Goal: Navigation & Orientation: Go to known website

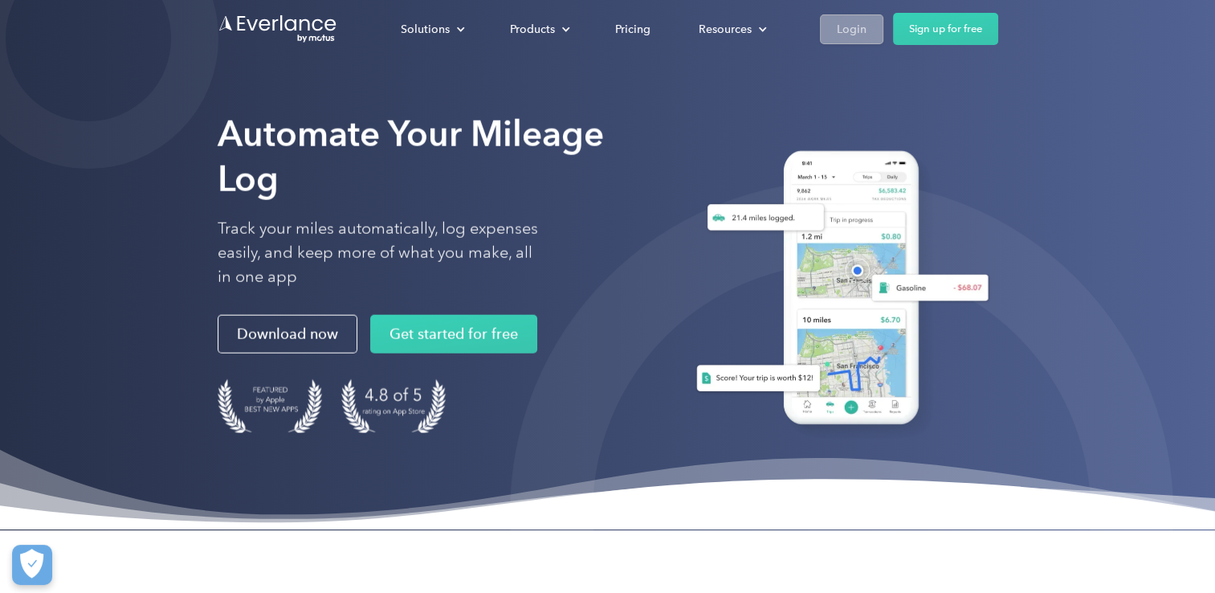
click at [848, 37] on div "Login" at bounding box center [852, 29] width 30 height 20
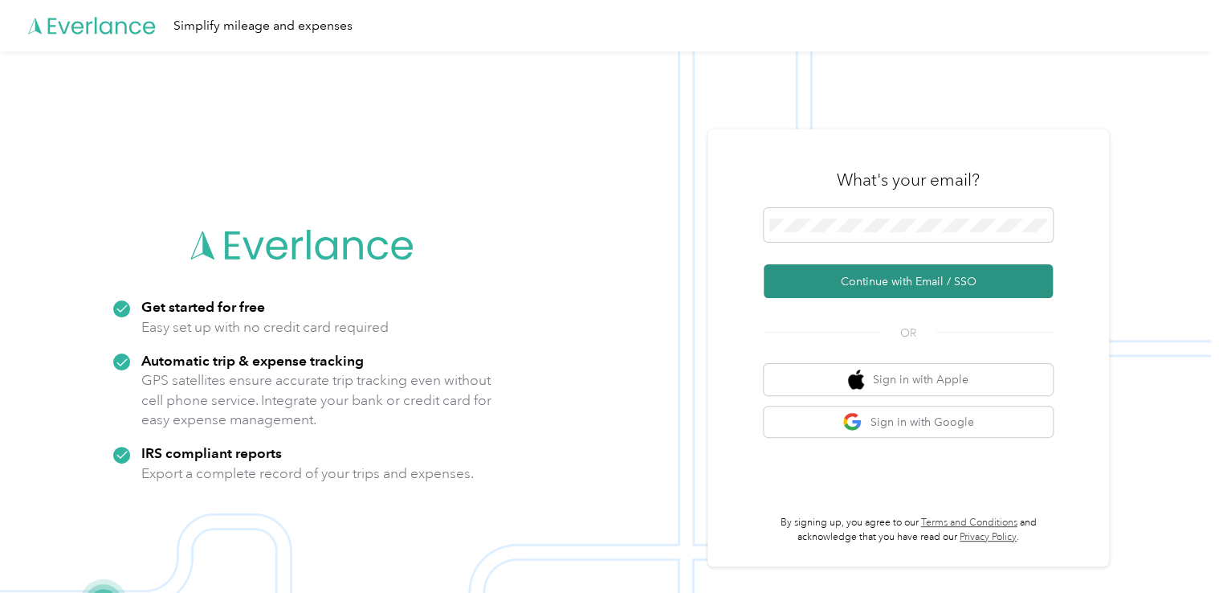
click at [884, 271] on button "Continue with Email / SSO" at bounding box center [908, 281] width 289 height 34
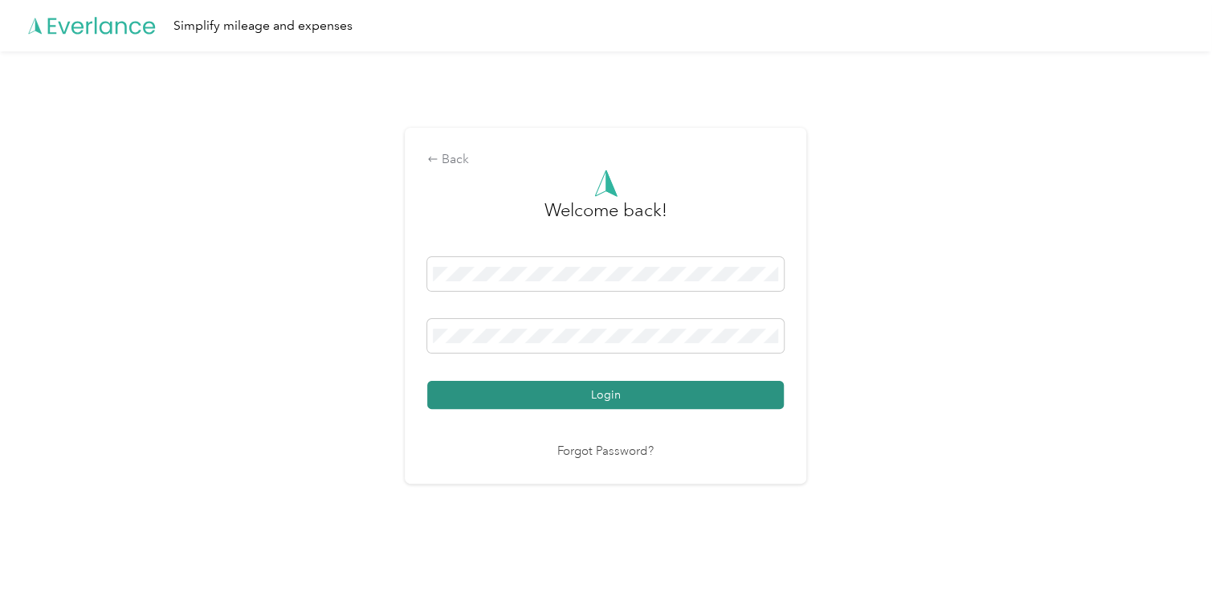
click at [640, 400] on button "Login" at bounding box center [605, 395] width 357 height 28
